Goal: Information Seeking & Learning: Learn about a topic

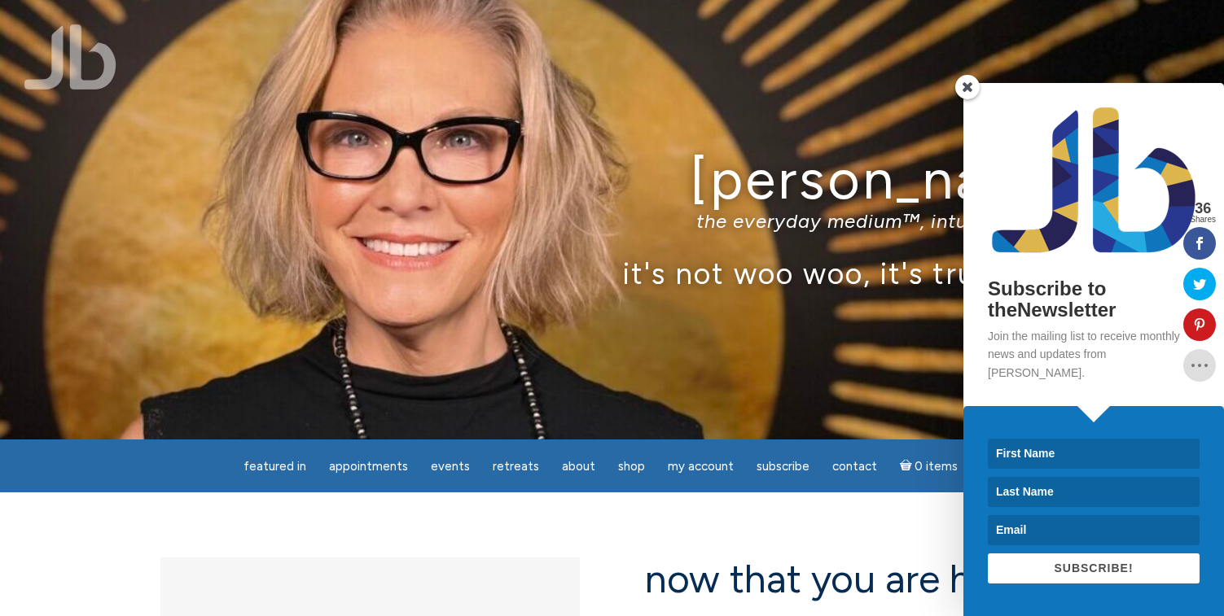
click at [970, 99] on span at bounding box center [967, 87] width 24 height 24
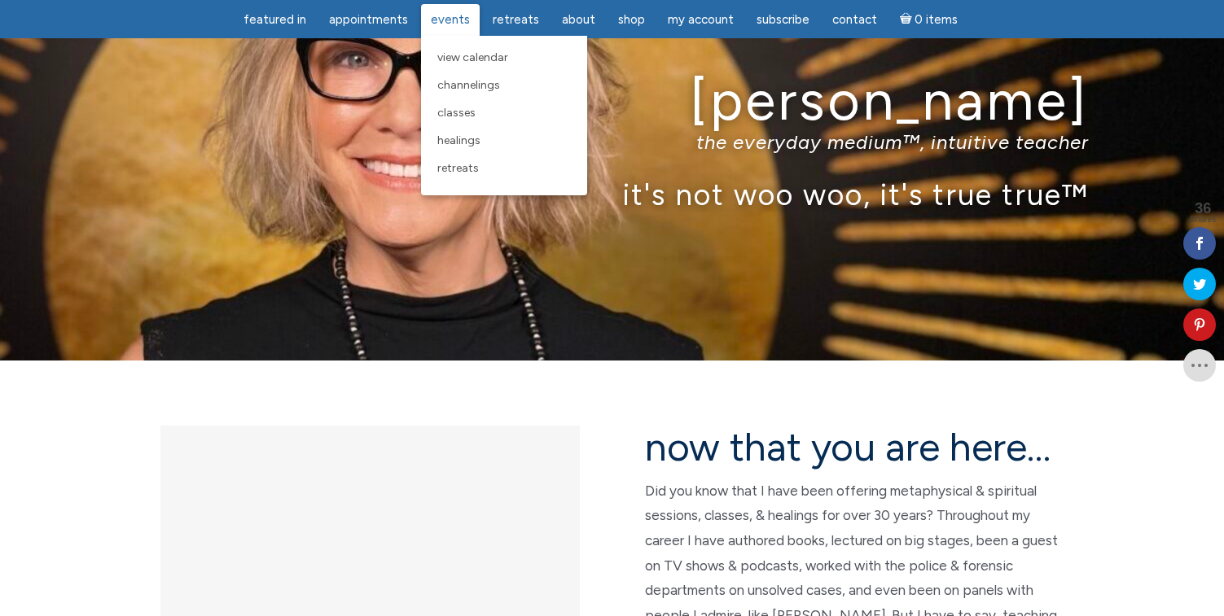
scroll to position [81, 0]
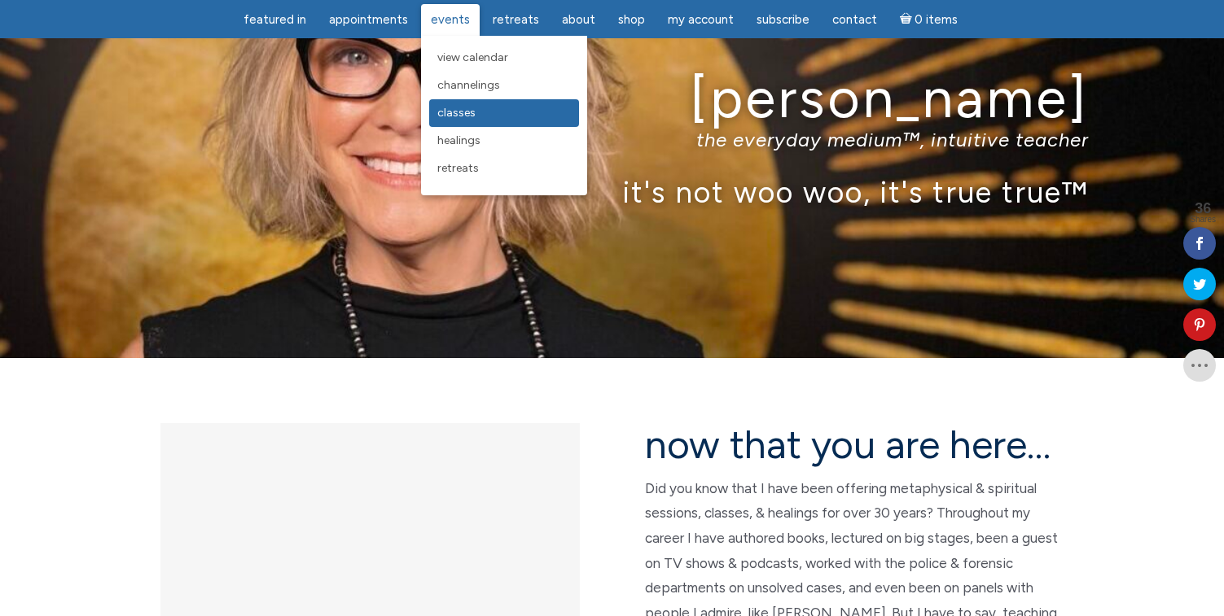
click at [458, 117] on span "Classes" at bounding box center [456, 113] width 38 height 14
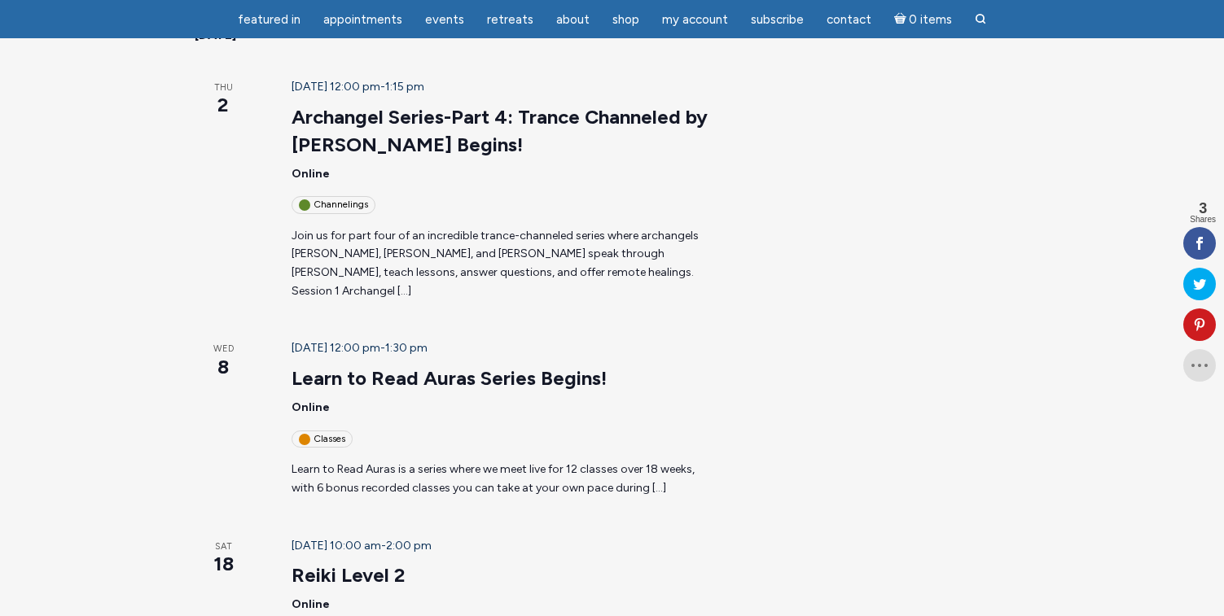
scroll to position [301, 0]
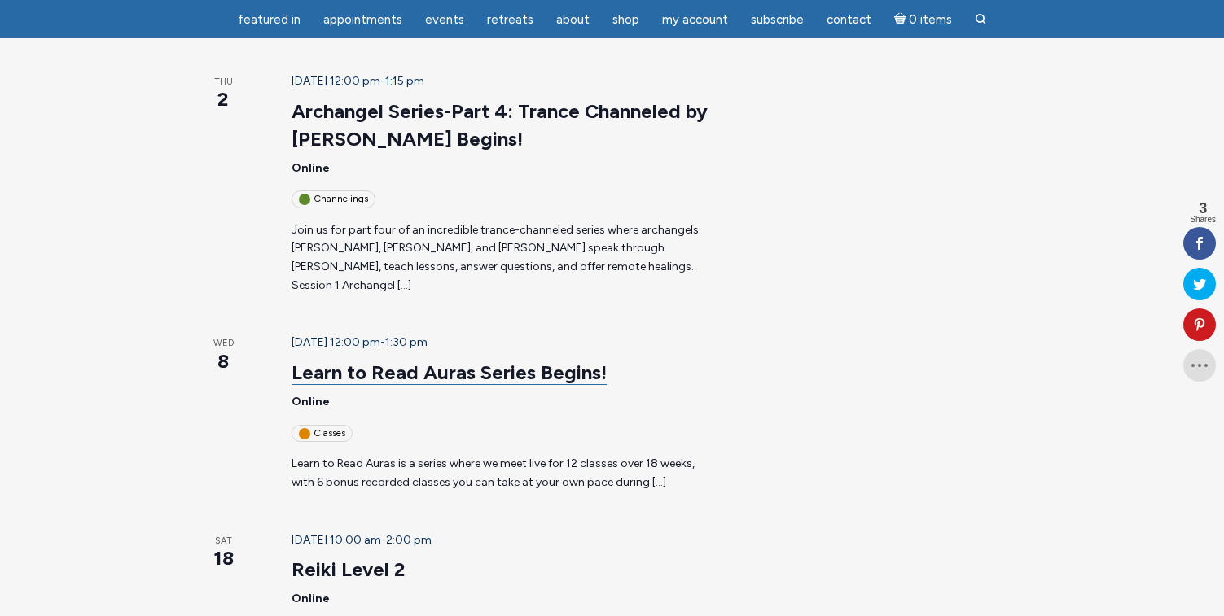
click at [375, 361] on link "Learn to Read Auras Series Begins!" at bounding box center [448, 373] width 315 height 24
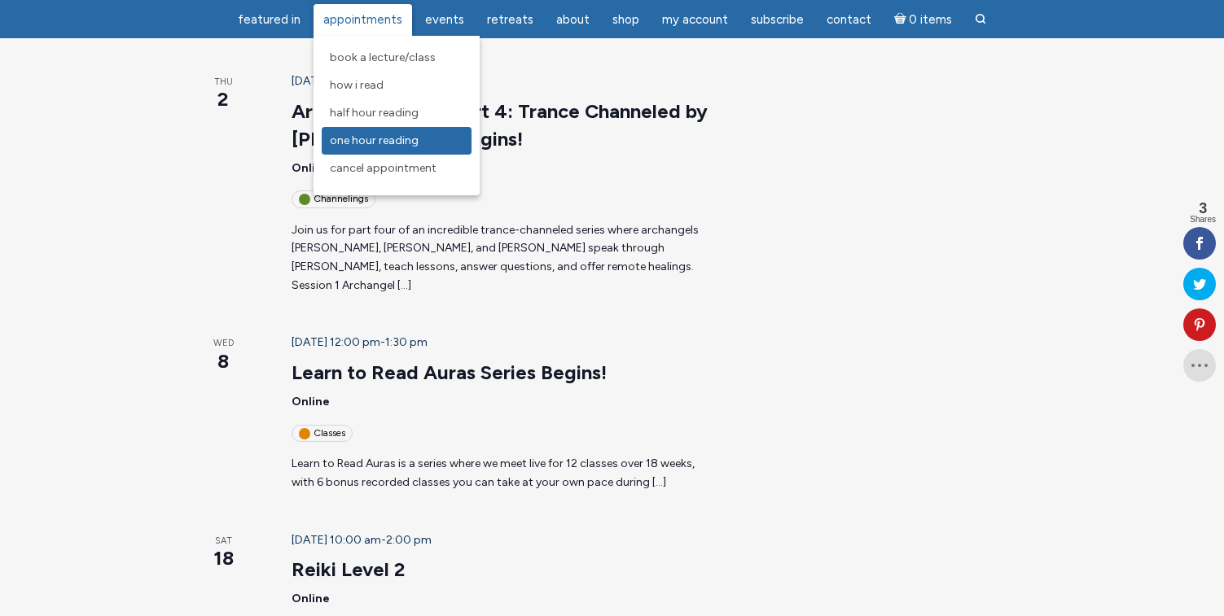
click at [368, 140] on span "One Hour Reading" at bounding box center [374, 141] width 89 height 14
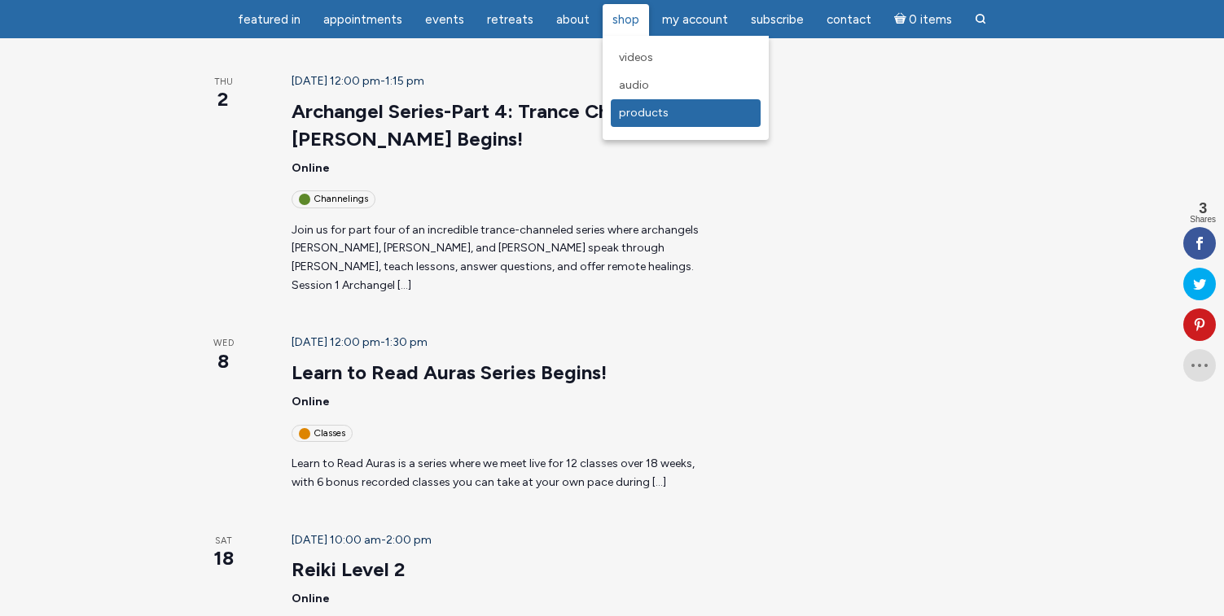
click at [629, 116] on span "Products" at bounding box center [644, 113] width 50 height 14
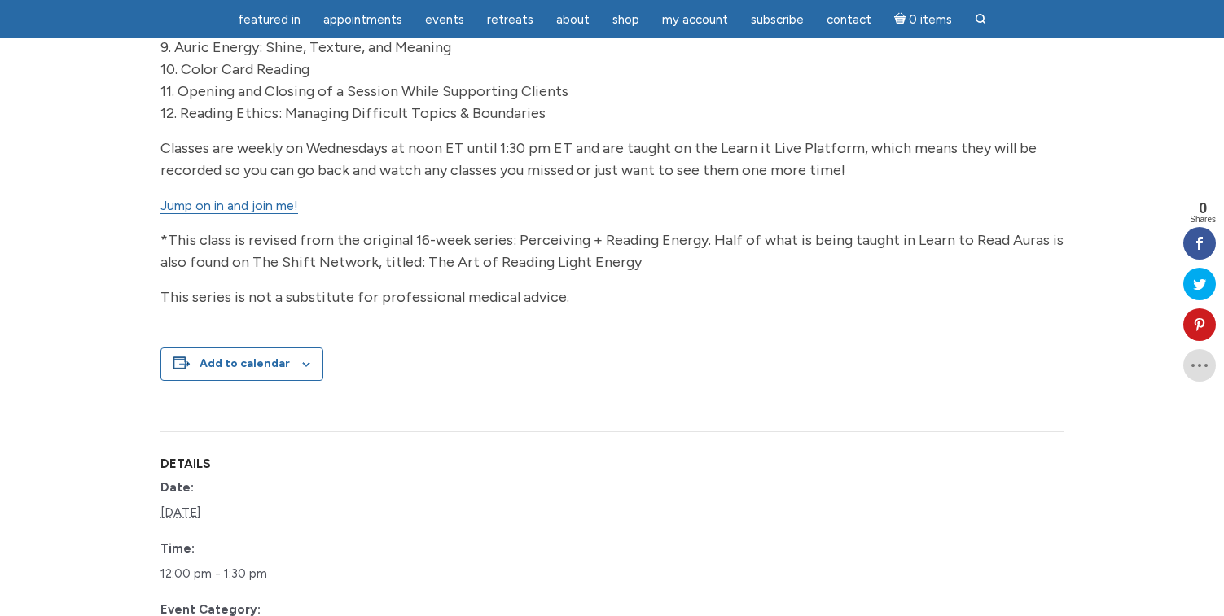
scroll to position [885, 0]
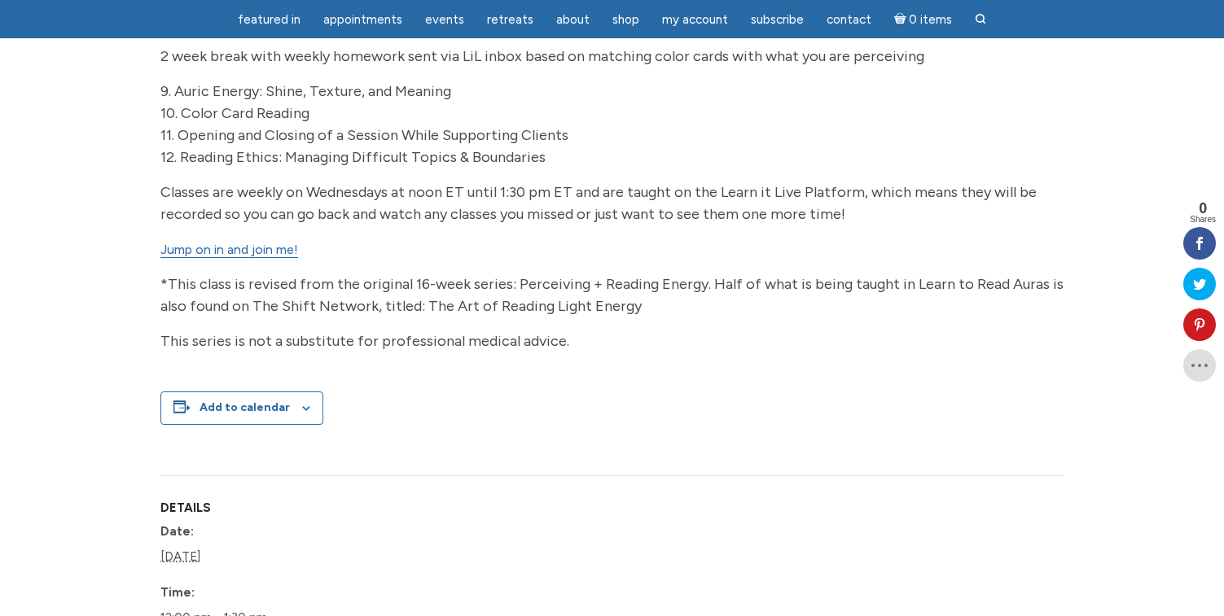
click at [270, 258] on link "Jump on in and join me!" at bounding box center [229, 250] width 138 height 16
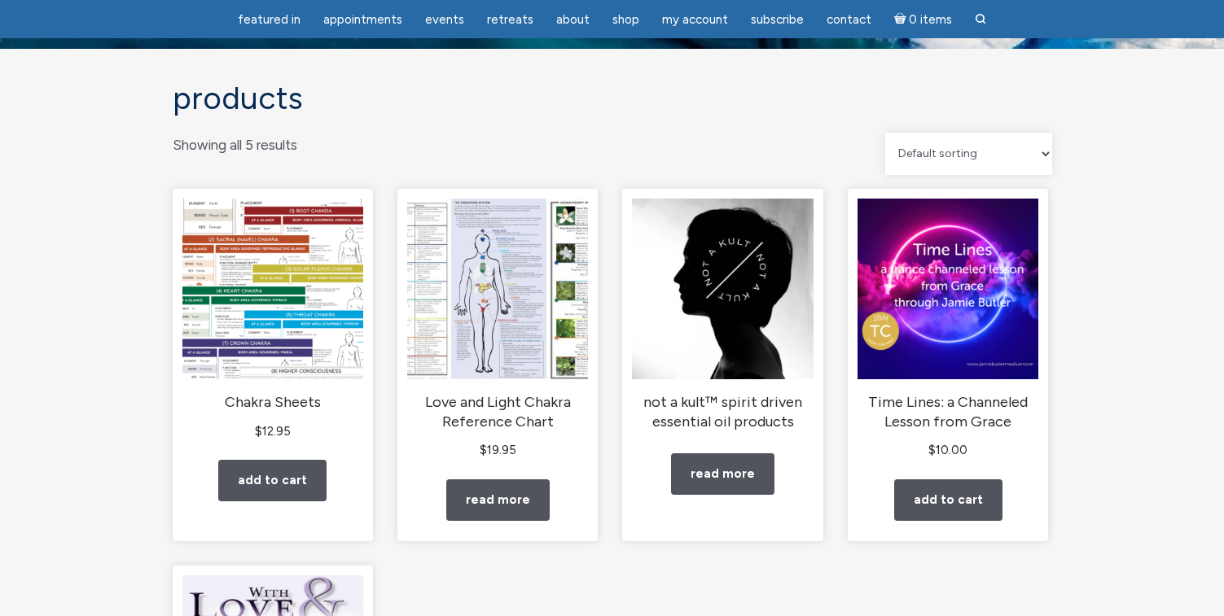
scroll to position [81, 0]
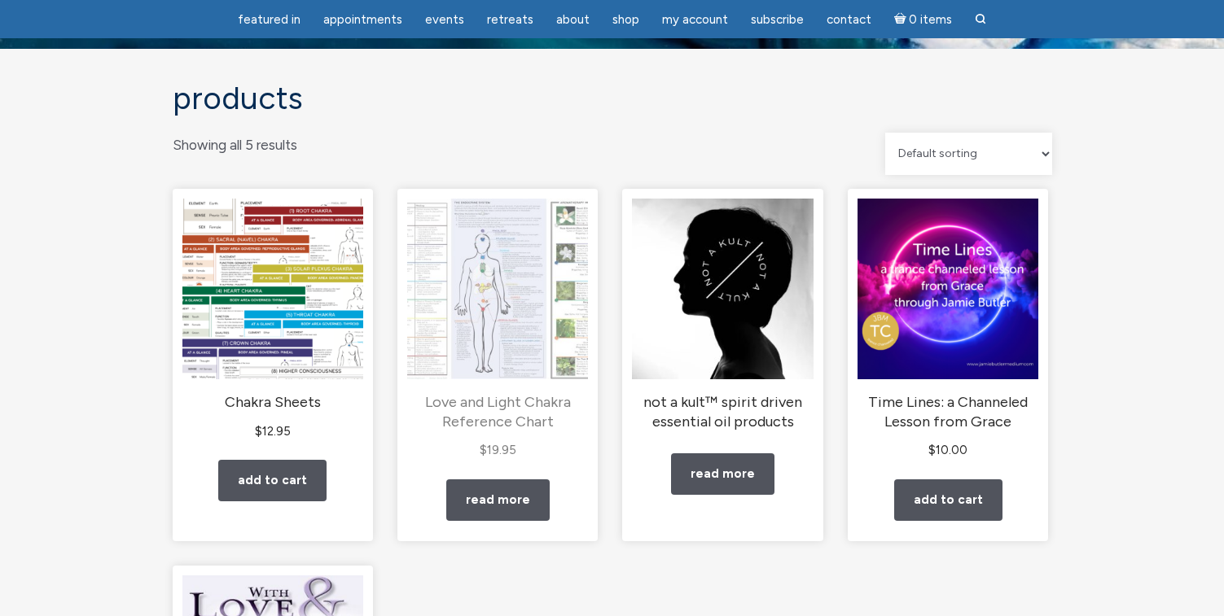
click at [469, 303] on img "main" at bounding box center [497, 289] width 181 height 181
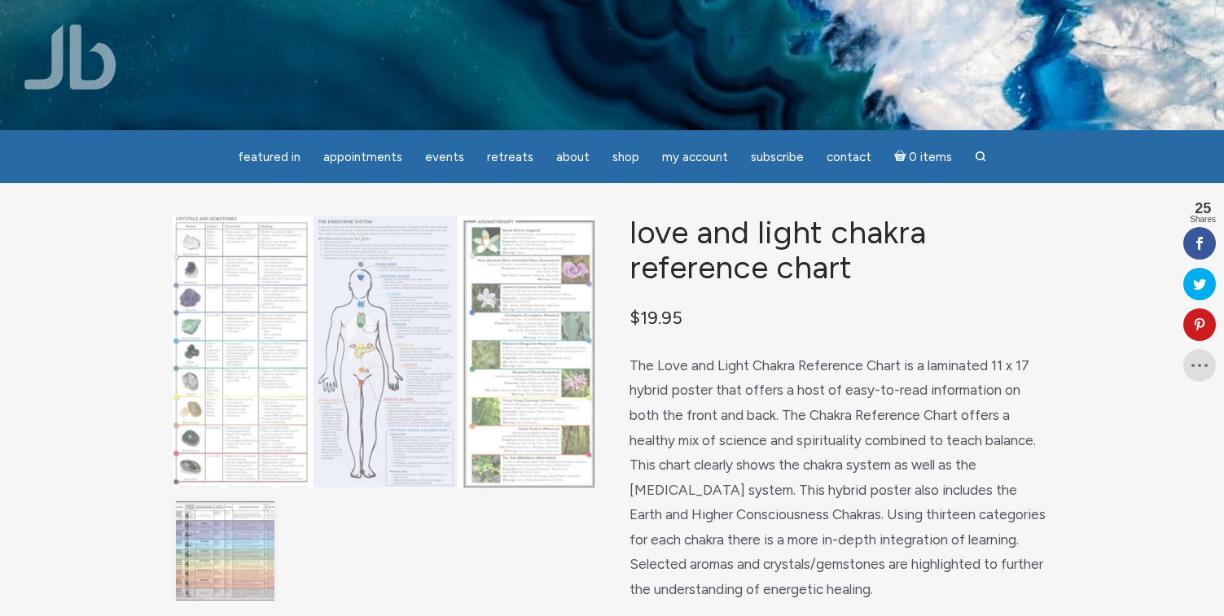
click at [364, 348] on img "main" at bounding box center [384, 352] width 422 height 273
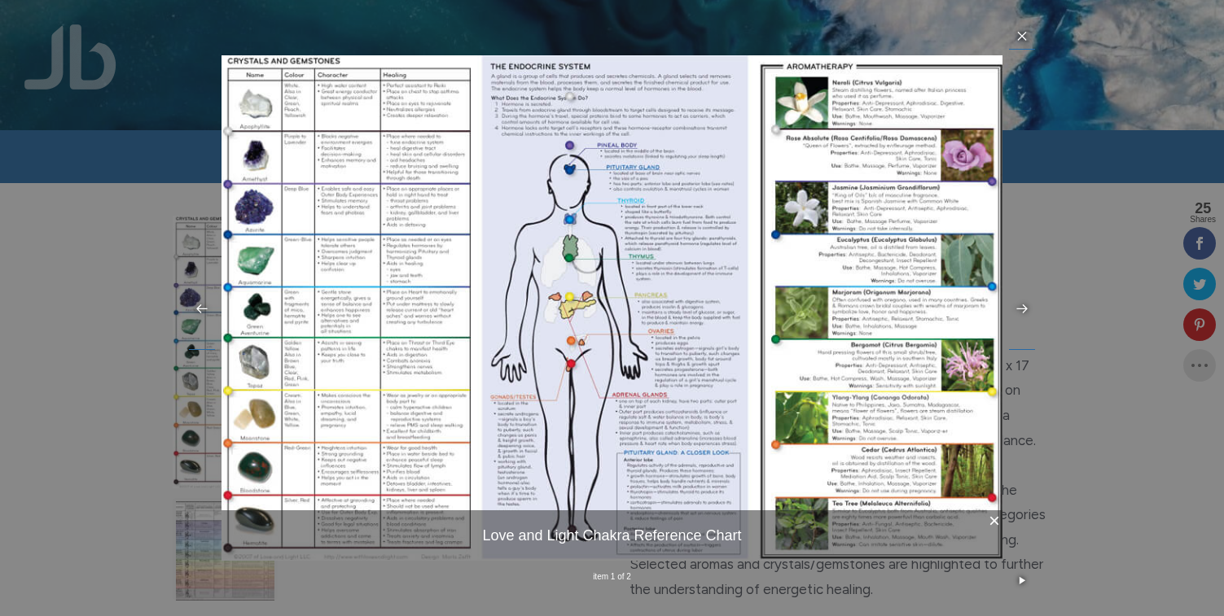
click at [68, 330] on div "× Love and Light Chakra Reference Chart item 1 of 2 …" at bounding box center [612, 308] width 1224 height 616
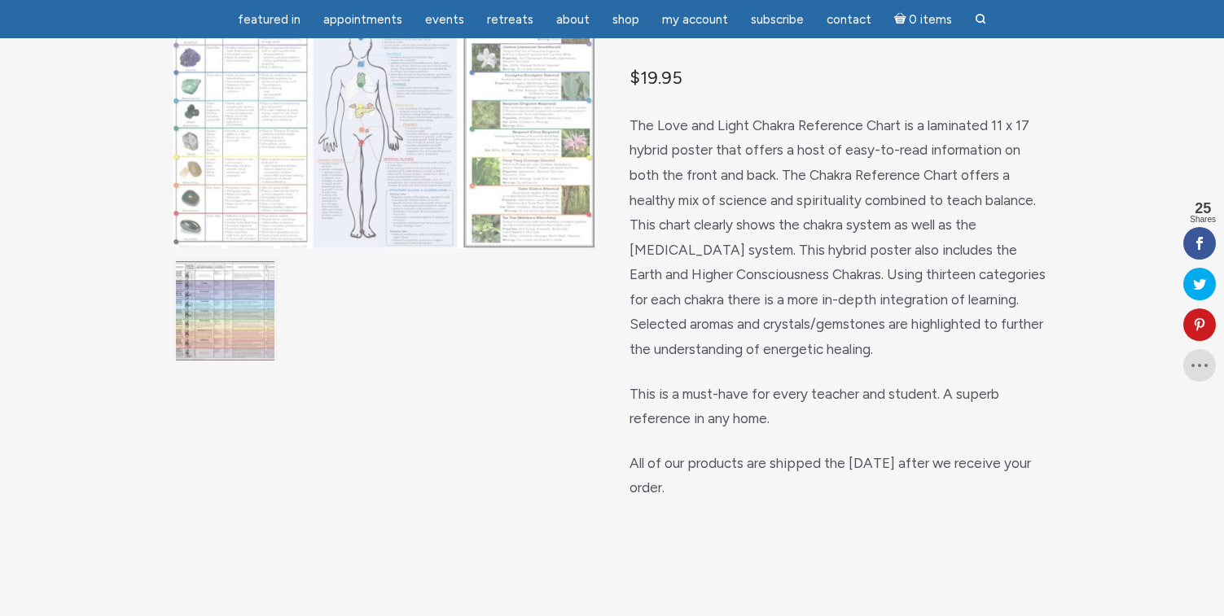
scroll to position [207, 0]
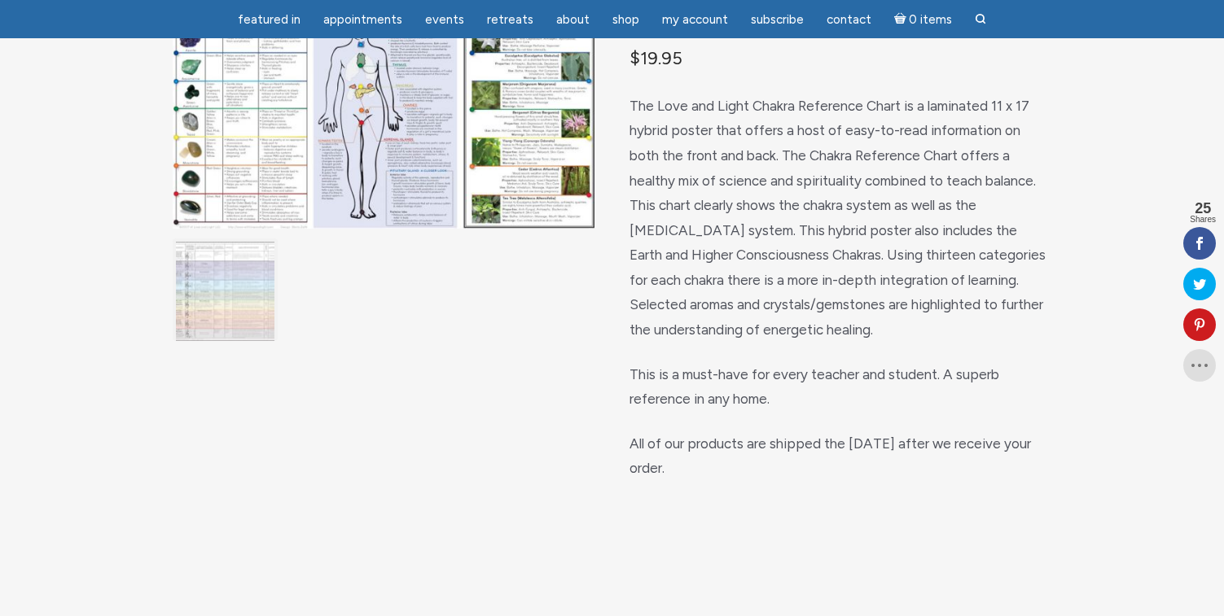
click at [242, 331] on img "main" at bounding box center [225, 291] width 99 height 99
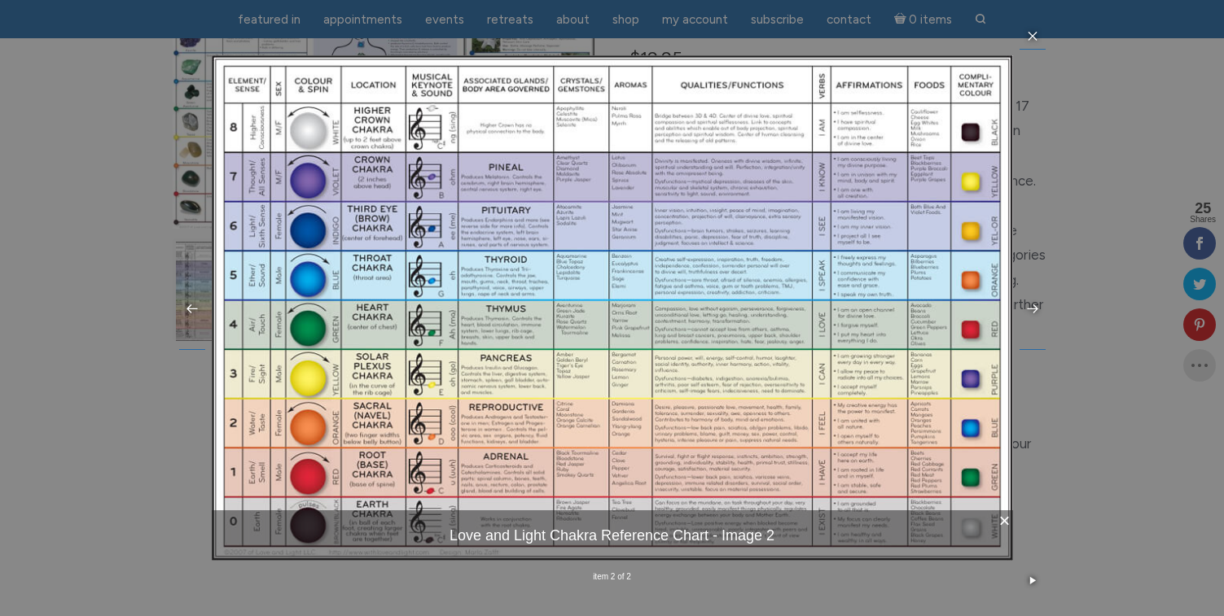
click at [95, 384] on div "× Love and Light Chakra Reference Chart - Image 2 item 2 of 2 …" at bounding box center [612, 308] width 1224 height 616
